Goal: Task Accomplishment & Management: Complete application form

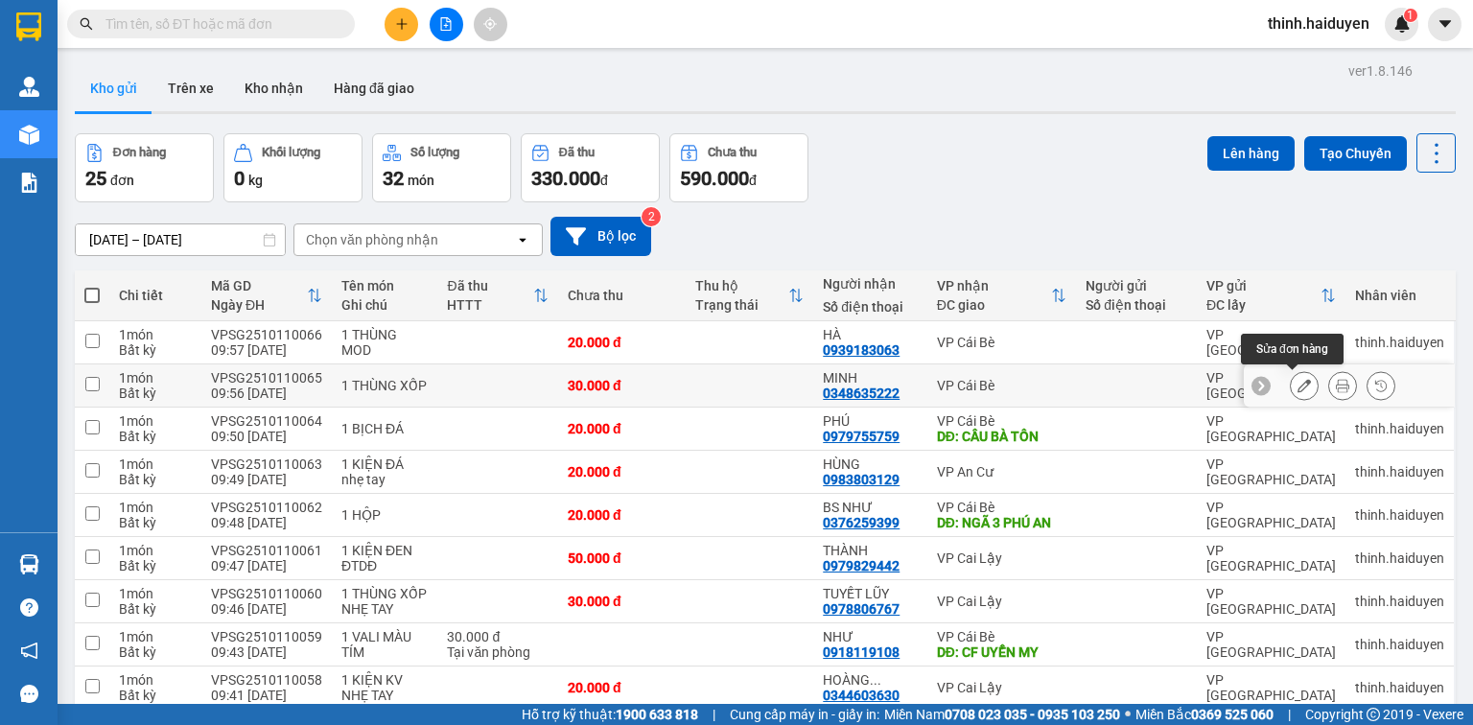
click at [1298, 385] on icon at bounding box center [1304, 385] width 13 height 13
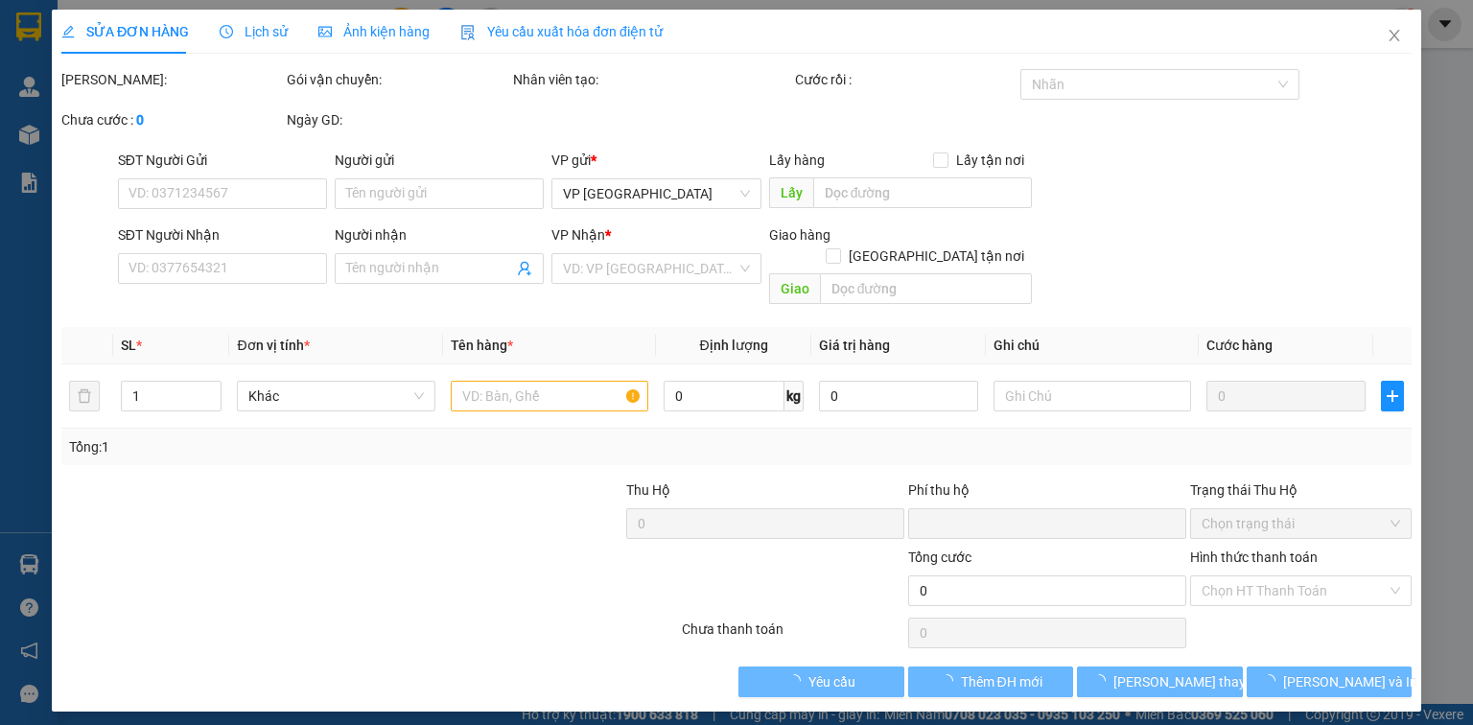
type input "0348635222"
type input "MINH"
type input "0"
type input "30.000"
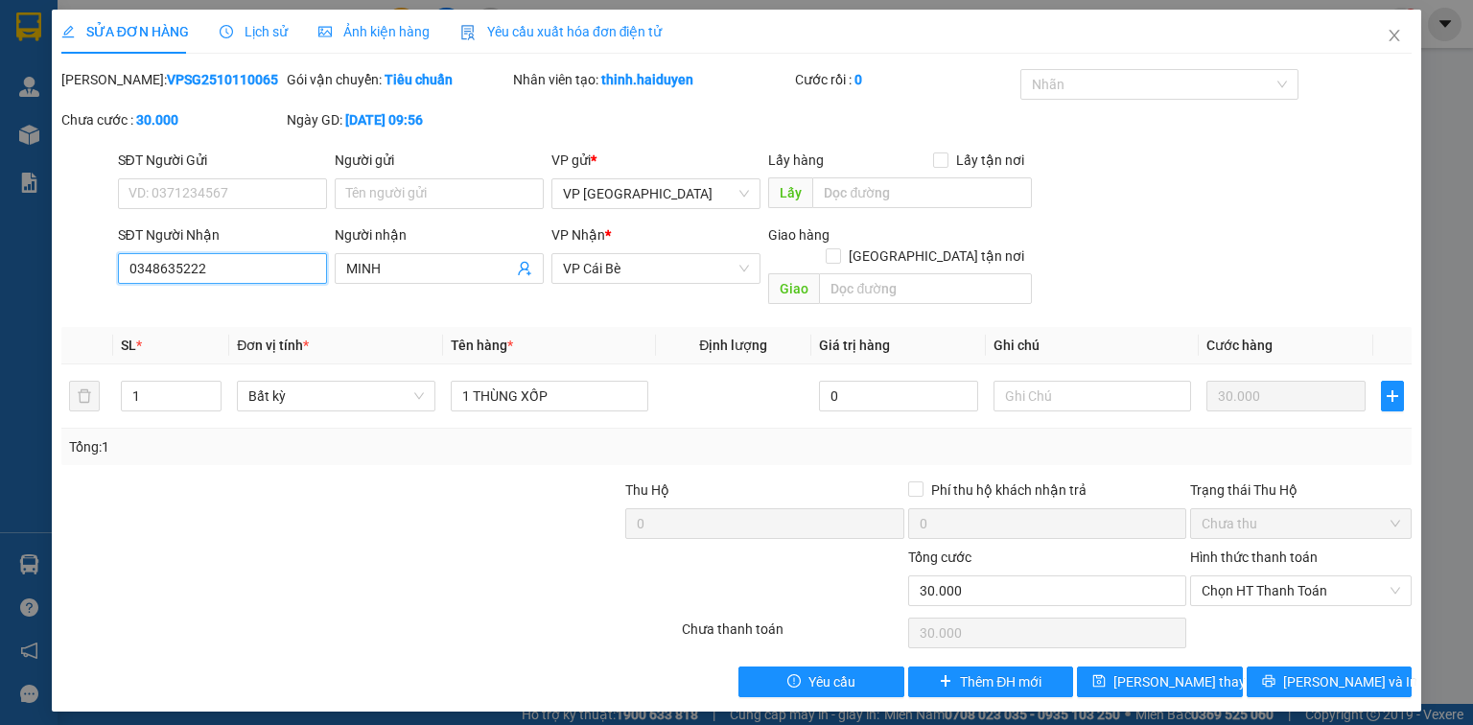
click at [279, 269] on input "0348635222" at bounding box center [222, 268] width 209 height 31
click at [262, 175] on div "SĐT Người Gửi" at bounding box center [222, 164] width 209 height 29
click at [261, 181] on input "SĐT Người Gửi" at bounding box center [222, 193] width 209 height 31
paste input "0348635222"
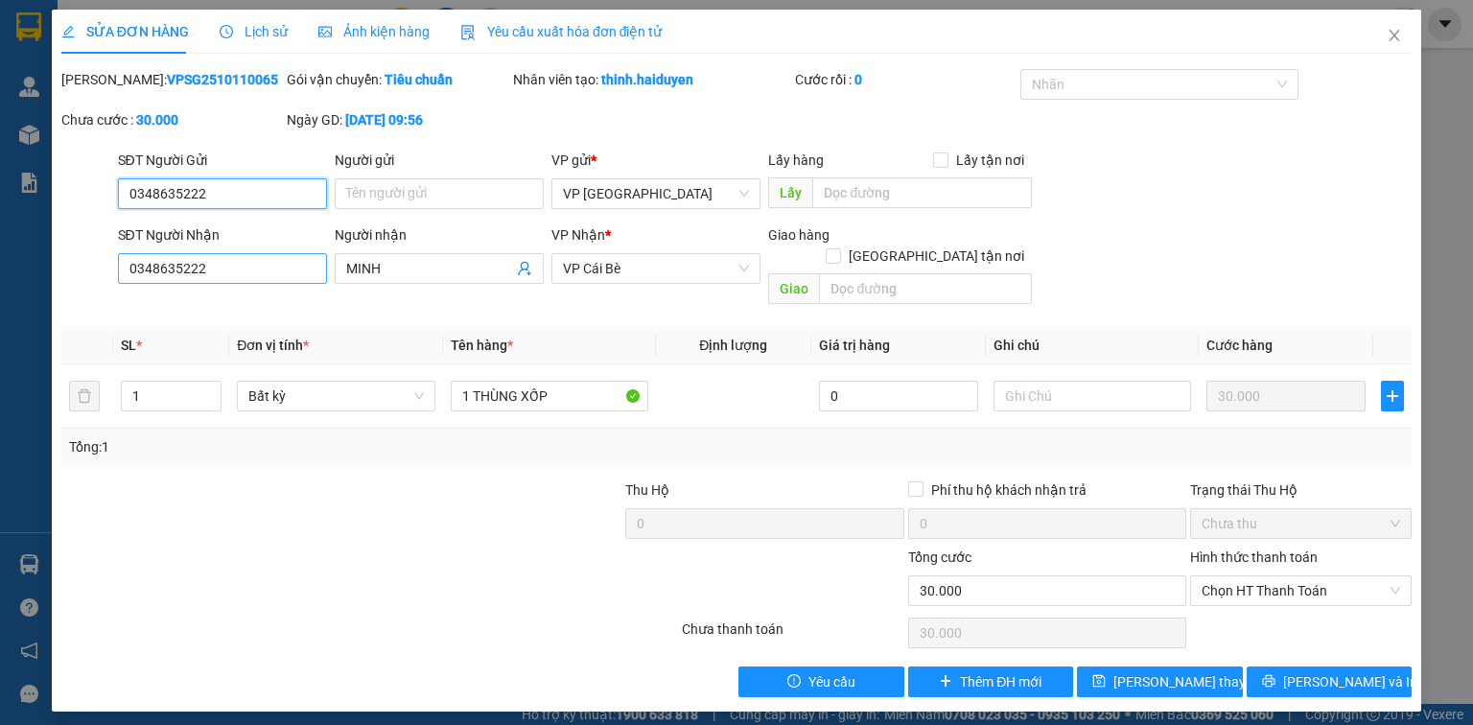
type input "0348635222"
click at [242, 278] on input "0348635222" at bounding box center [222, 268] width 209 height 31
click at [242, 277] on input "0348635222" at bounding box center [222, 268] width 209 height 31
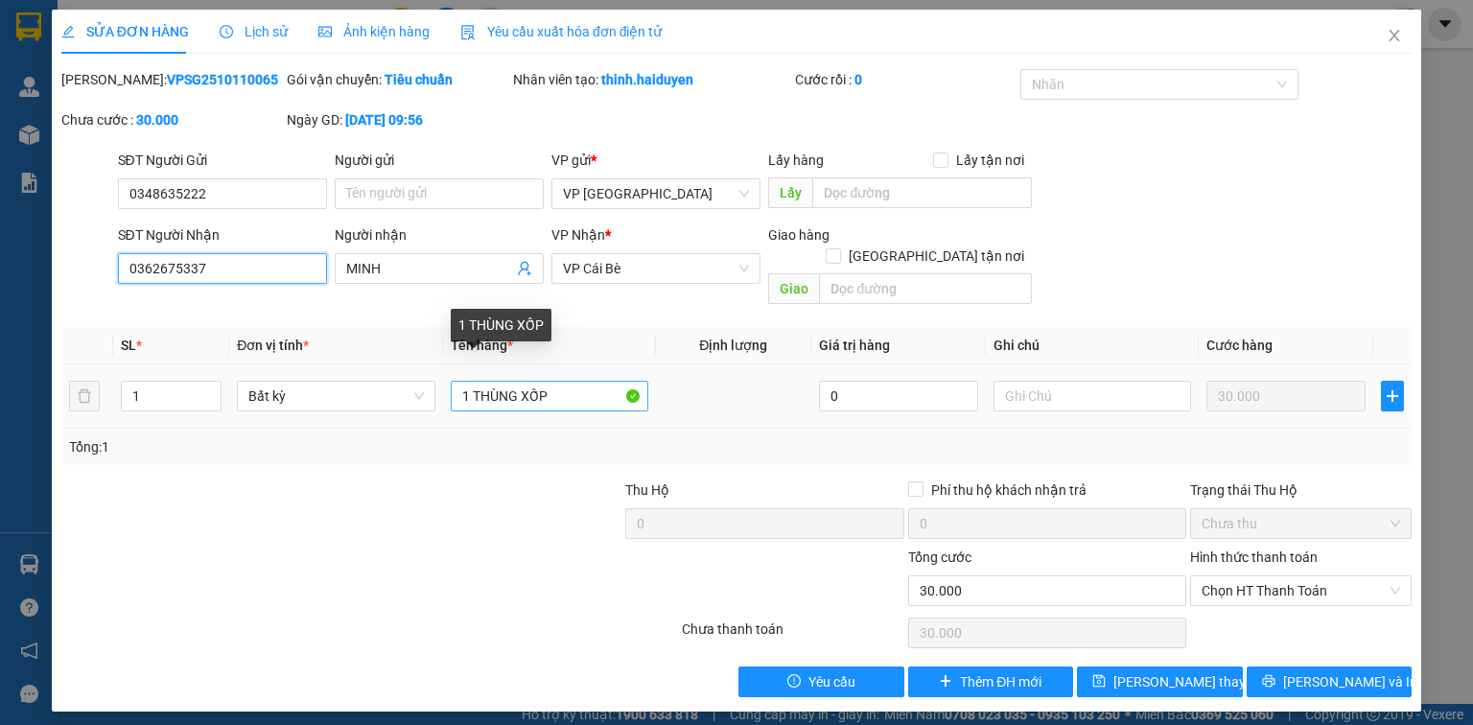
type input "0362675337"
click at [564, 381] on input "1 THÙNG XỐP" at bounding box center [550, 396] width 198 height 31
click at [563, 381] on input "1 THÙNG XỐP" at bounding box center [550, 396] width 198 height 31
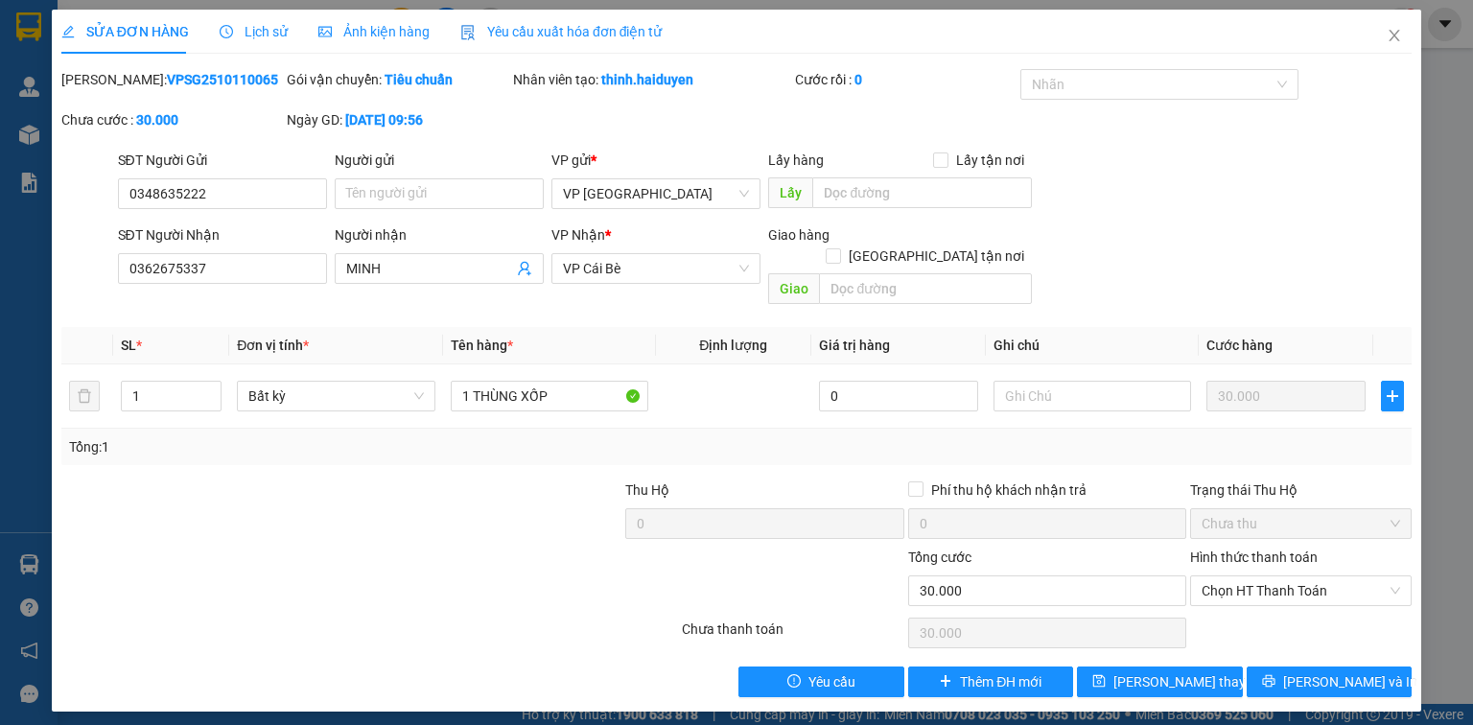
click at [497, 495] on div at bounding box center [482, 513] width 282 height 67
click at [1315, 671] on span "[PERSON_NAME] và In" at bounding box center [1350, 681] width 134 height 21
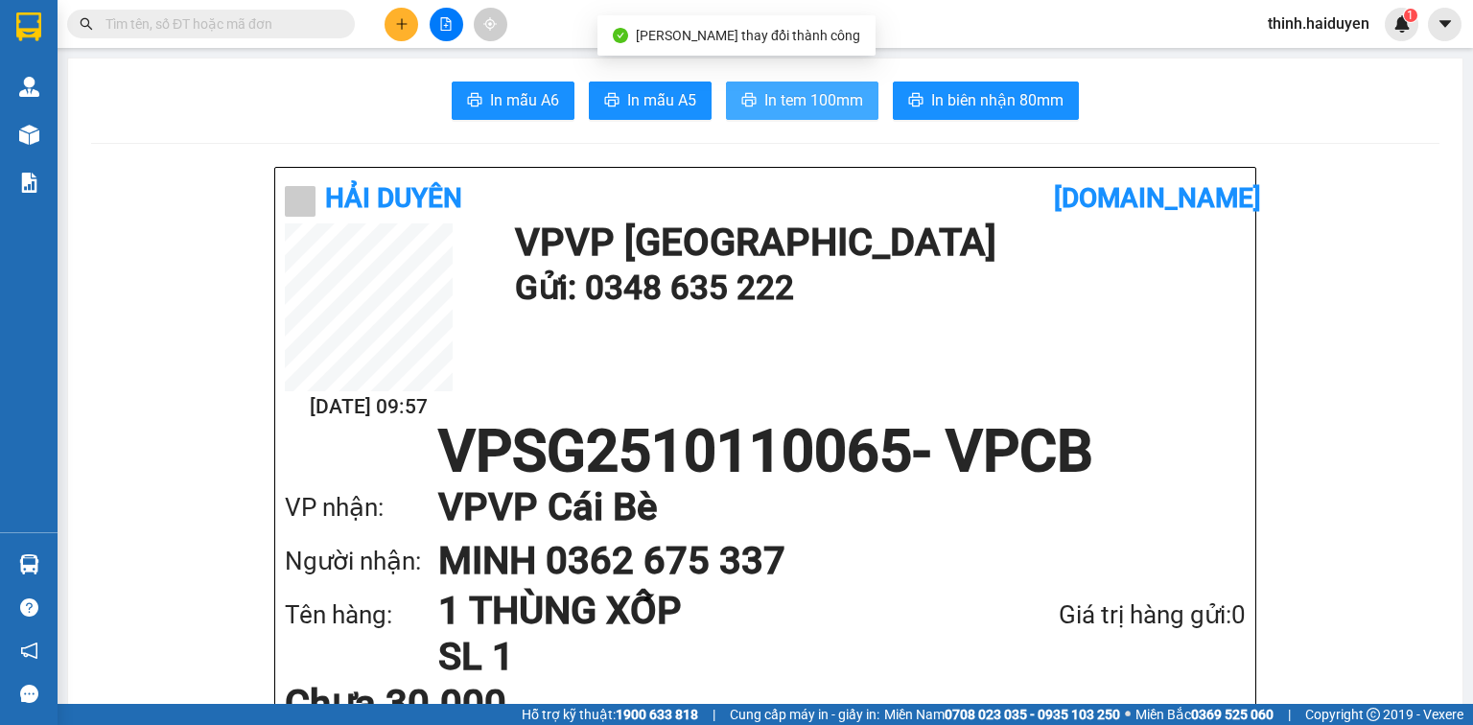
click at [840, 105] on span "In tem 100mm" at bounding box center [813, 100] width 99 height 24
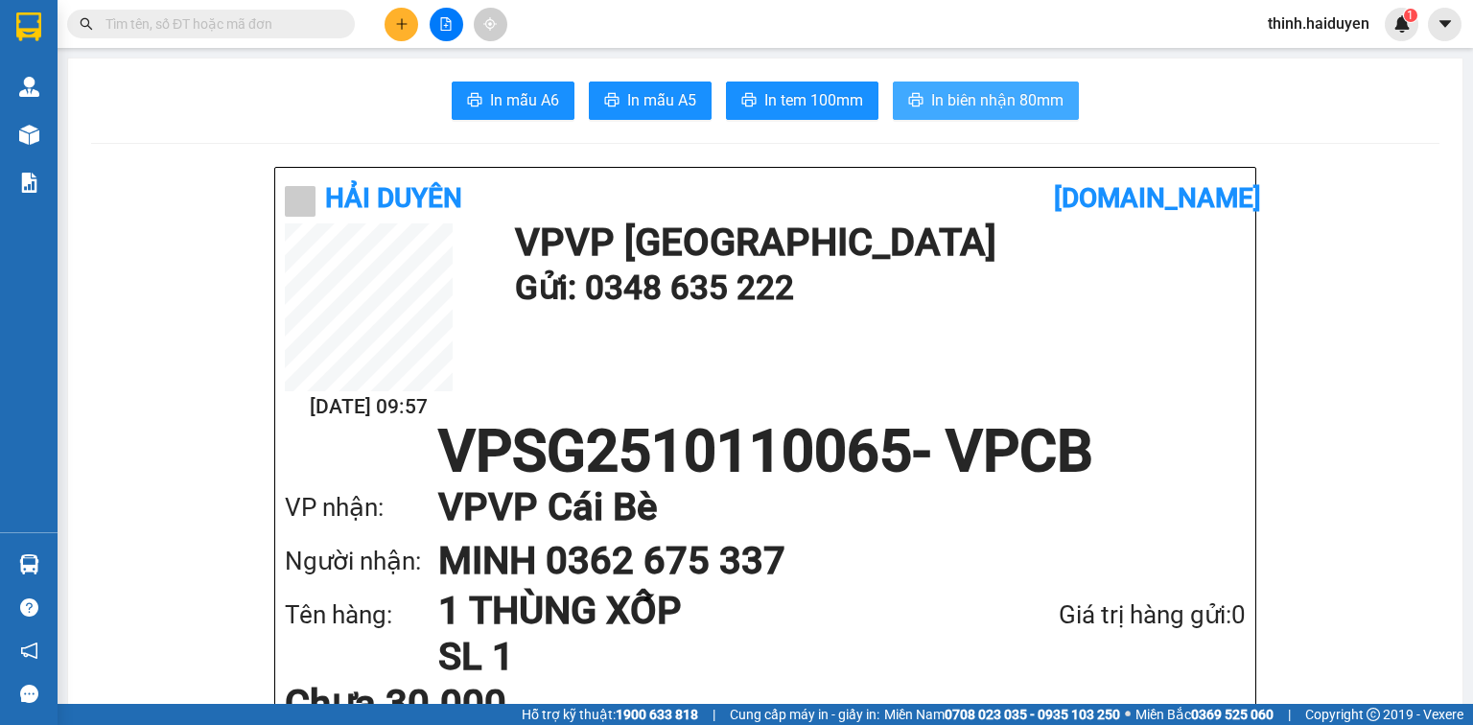
click at [1042, 101] on span "In biên nhận 80mm" at bounding box center [997, 100] width 132 height 24
click at [325, 27] on input "text" at bounding box center [218, 23] width 226 height 21
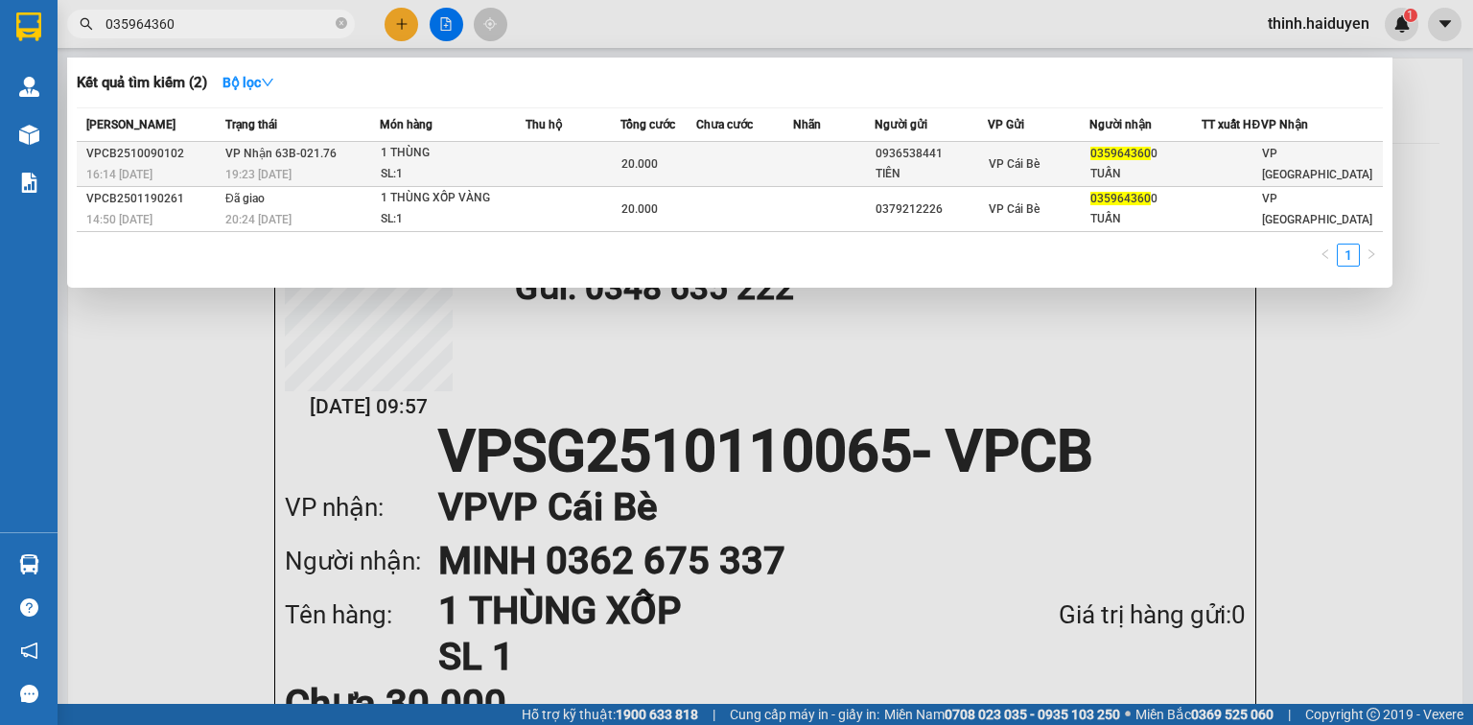
type input "035964360"
click at [630, 171] on span "20.000" at bounding box center [639, 163] width 36 height 13
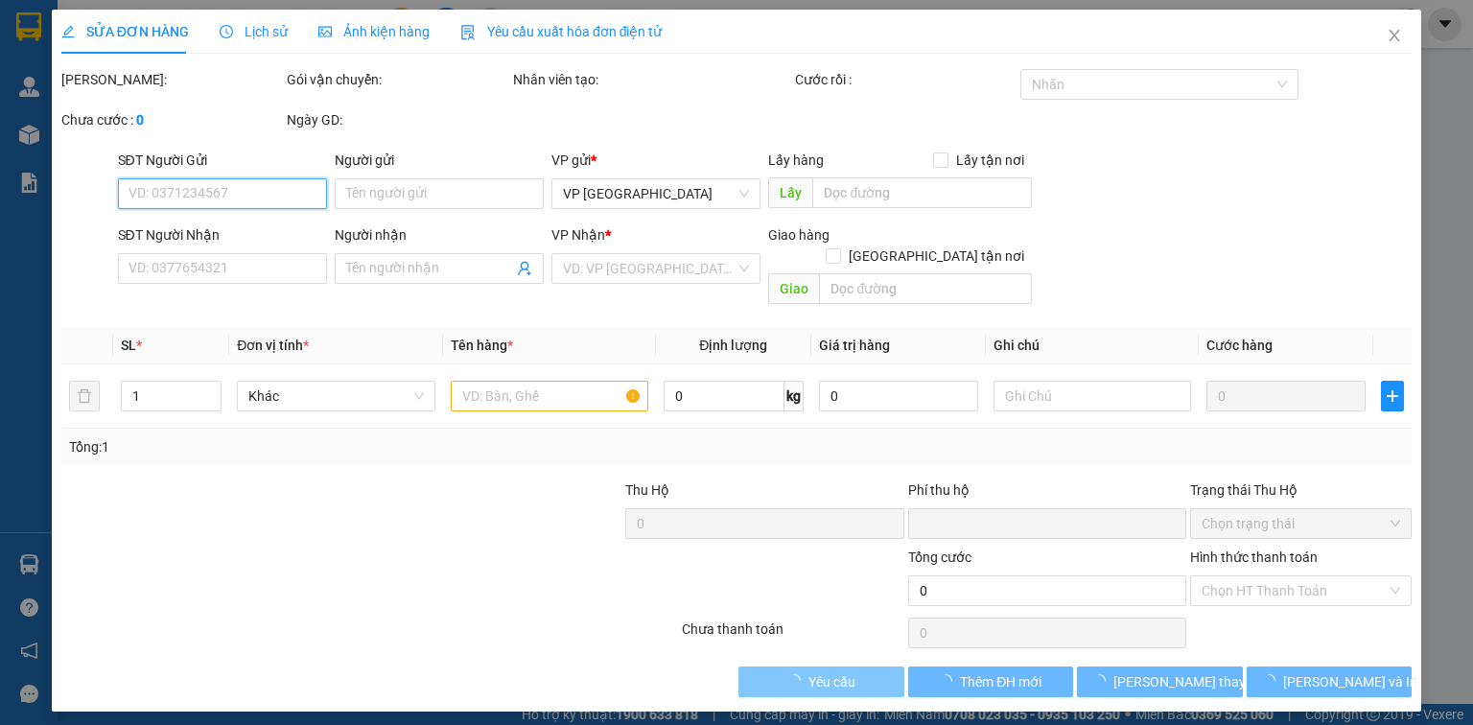
type input "0936538441"
type input "TIÊN"
type input "0359643600"
type input "TUẤN"
type input "0"
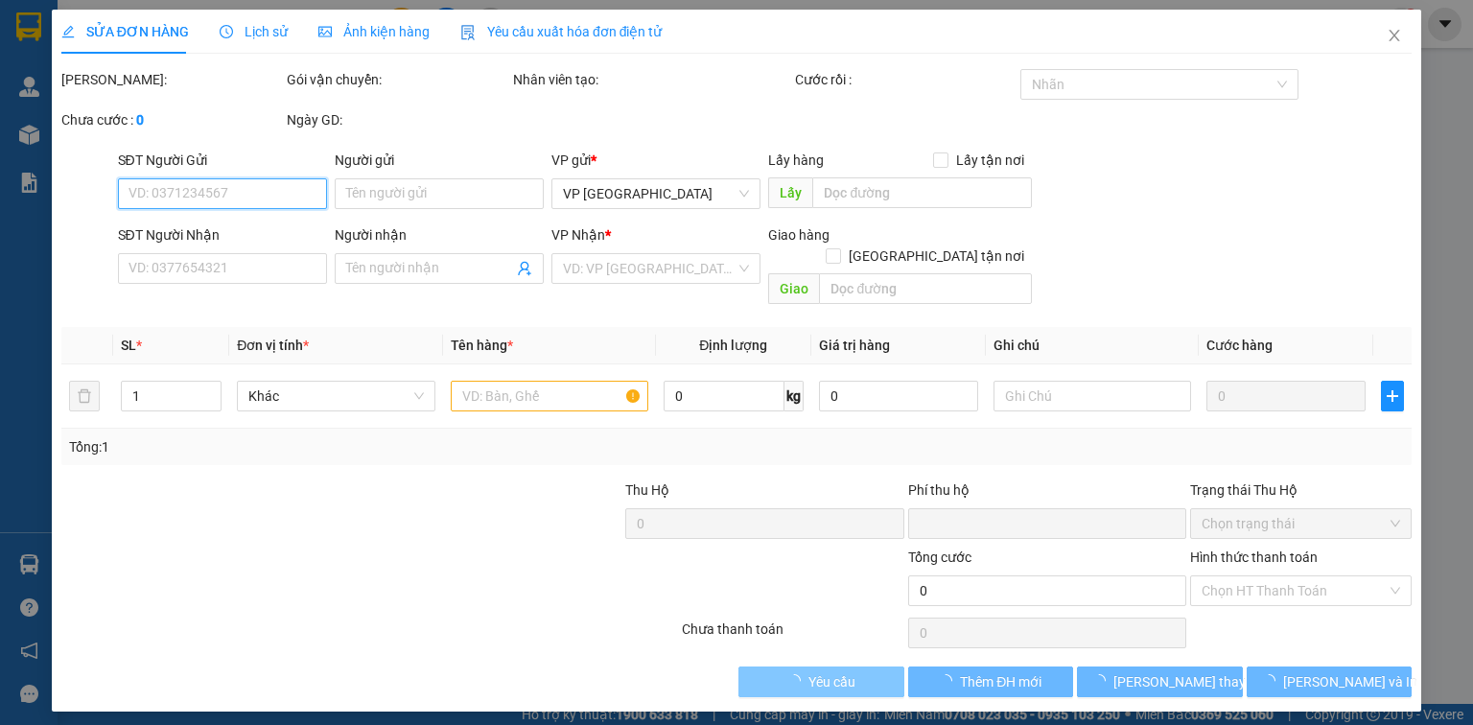
type input "20.000"
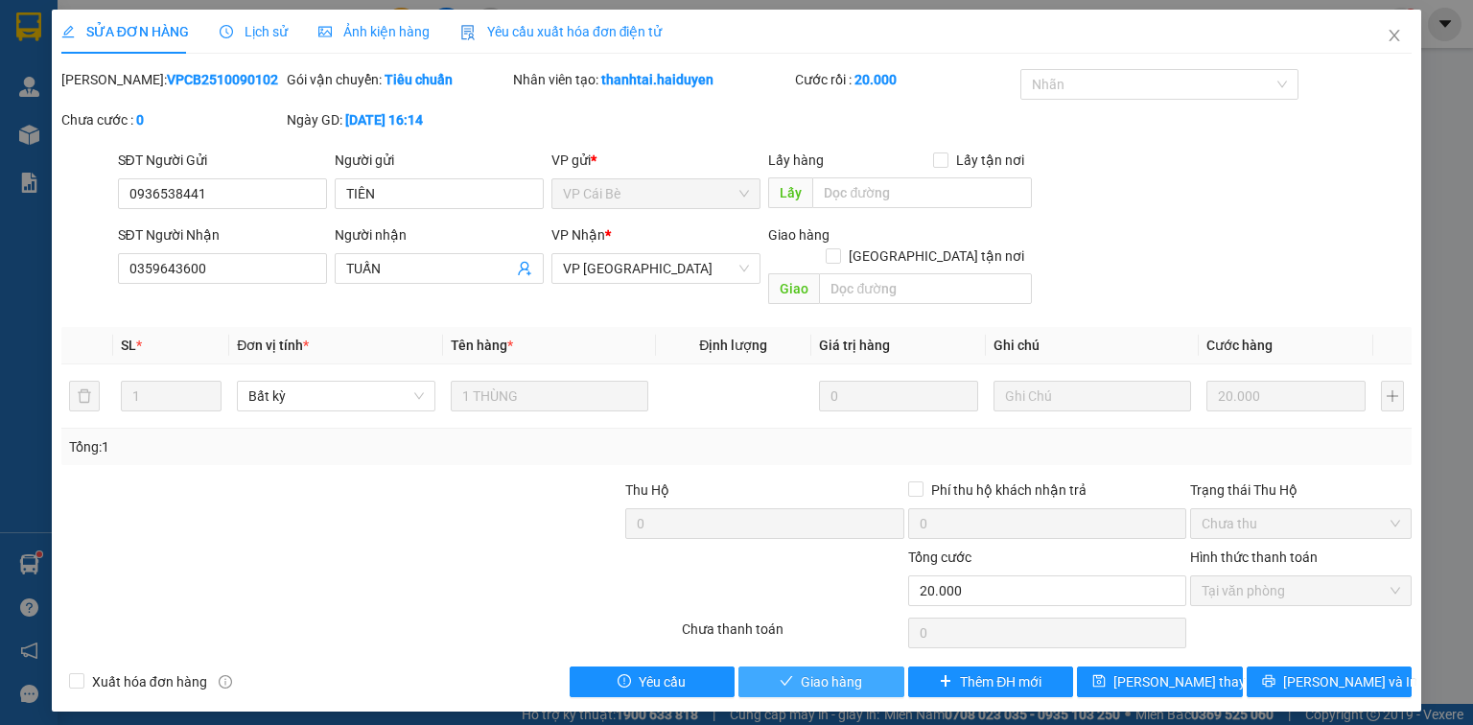
click at [826, 671] on span "Giao hàng" at bounding box center [831, 681] width 61 height 21
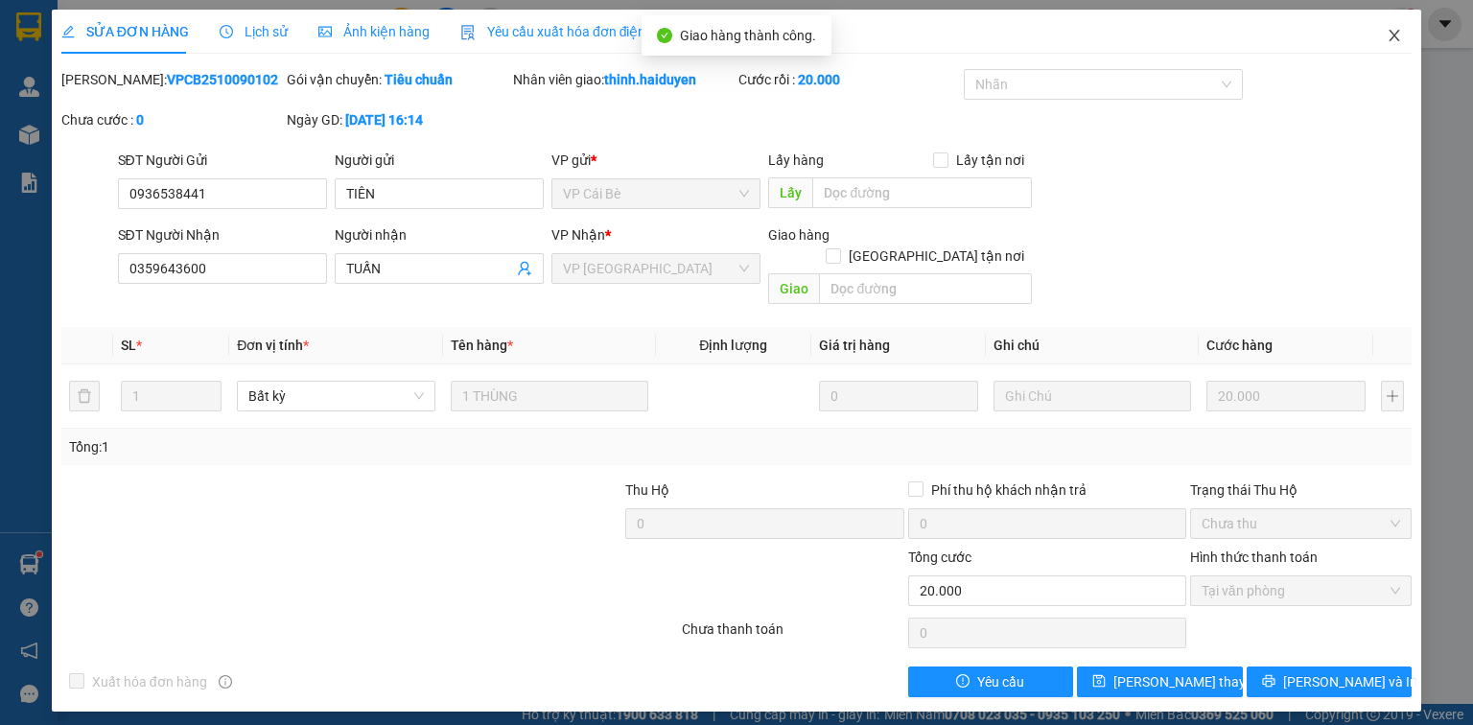
click at [1394, 33] on icon "close" at bounding box center [1394, 35] width 15 height 15
